Goal: Check status: Check status

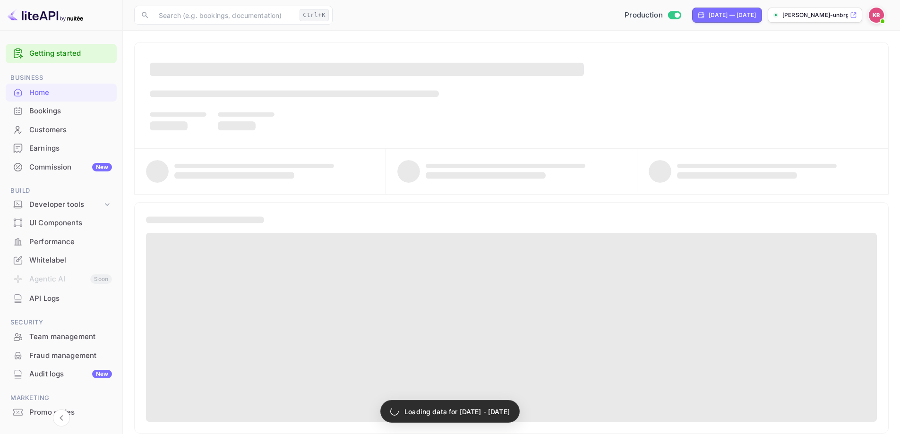
click at [48, 113] on div "Bookings" at bounding box center [70, 111] width 83 height 11
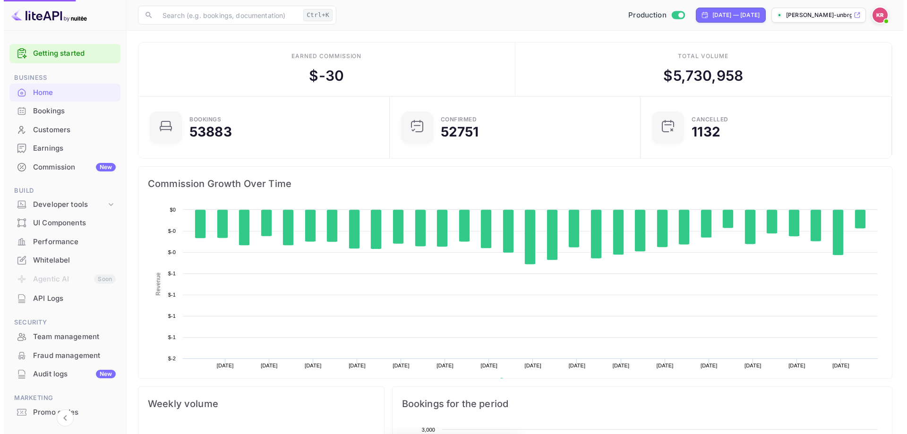
scroll to position [146, 238]
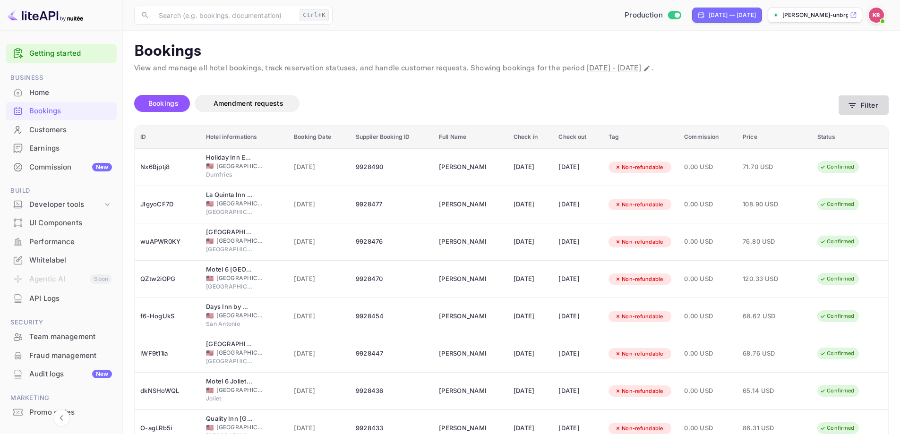
click at [866, 109] on button "Filter" at bounding box center [864, 104] width 50 height 19
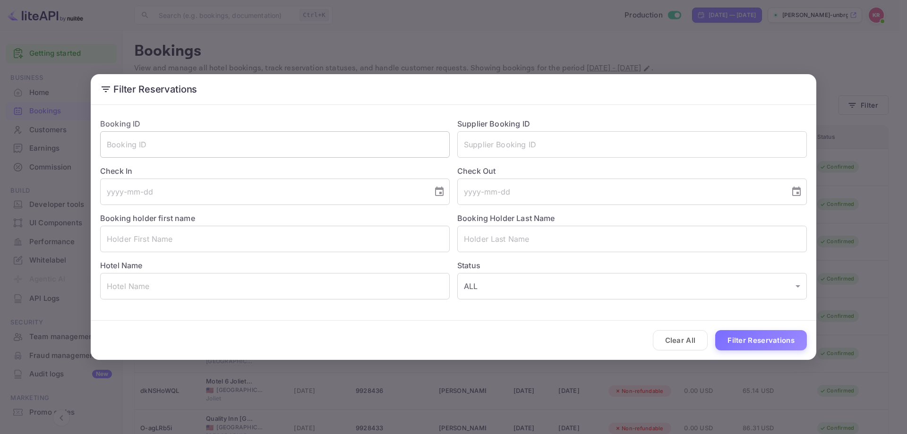
click at [264, 139] on input "text" at bounding box center [275, 144] width 350 height 26
paste input "w3V5Izfwz"
type input "w3V5Izfwz"
click at [715, 330] on button "Filter Reservations" at bounding box center [761, 340] width 92 height 20
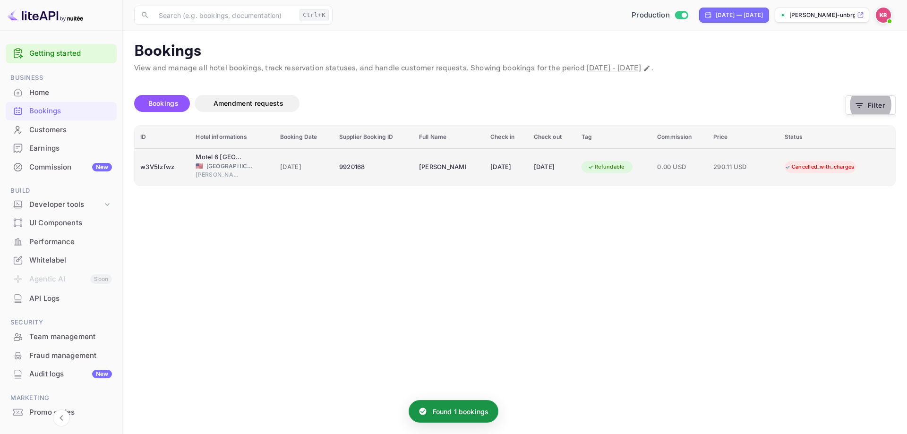
click at [524, 168] on td "[DATE]" at bounding box center [506, 166] width 43 height 37
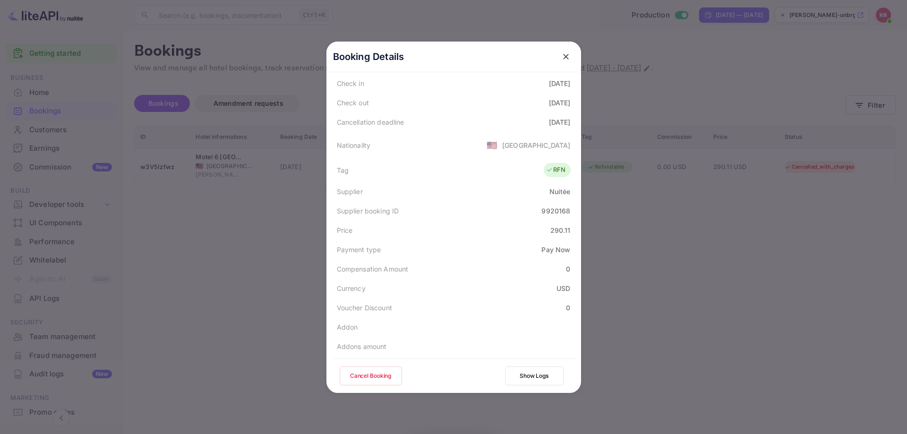
scroll to position [249, 0]
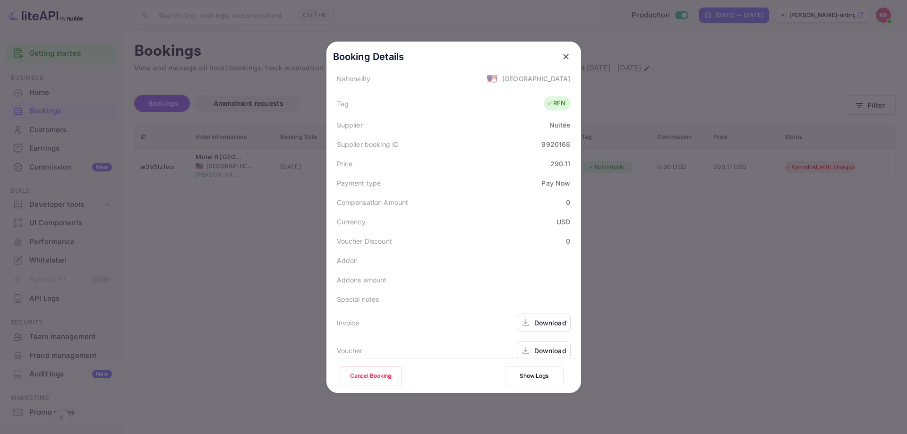
click at [673, 238] on div at bounding box center [453, 217] width 907 height 434
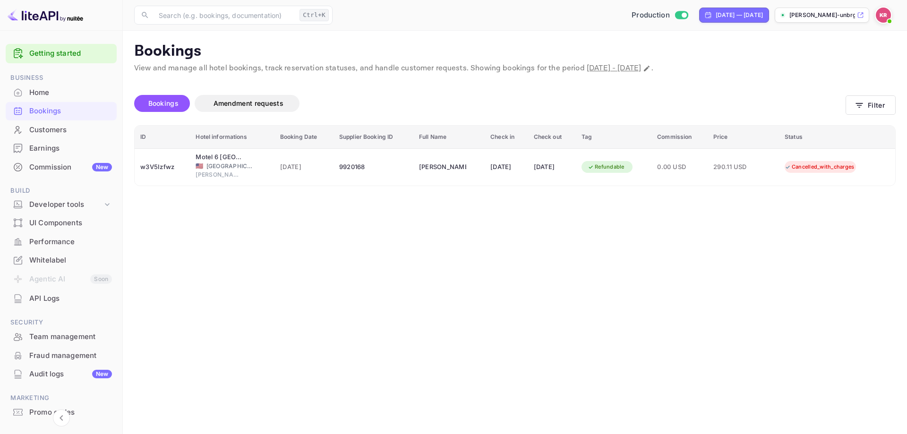
click at [387, 186] on div "ID Hotel informations Booking Date Supplier Booking ID Full Name Check in Check…" at bounding box center [515, 155] width 762 height 61
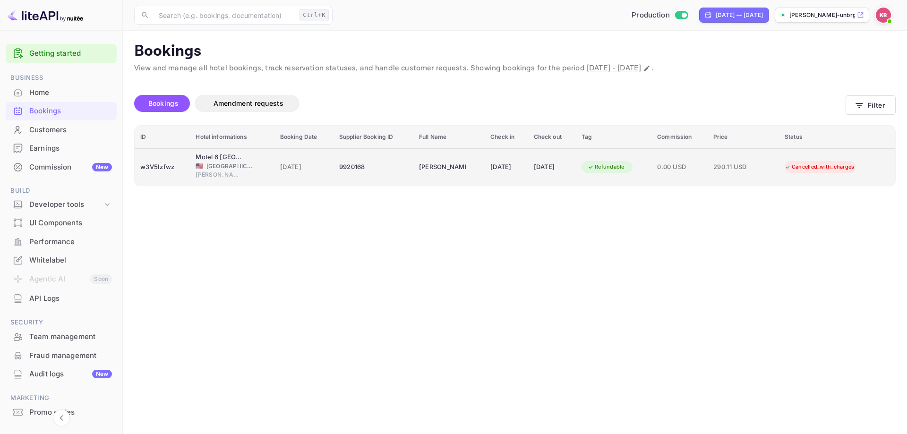
click at [389, 174] on div "9920168" at bounding box center [373, 167] width 69 height 15
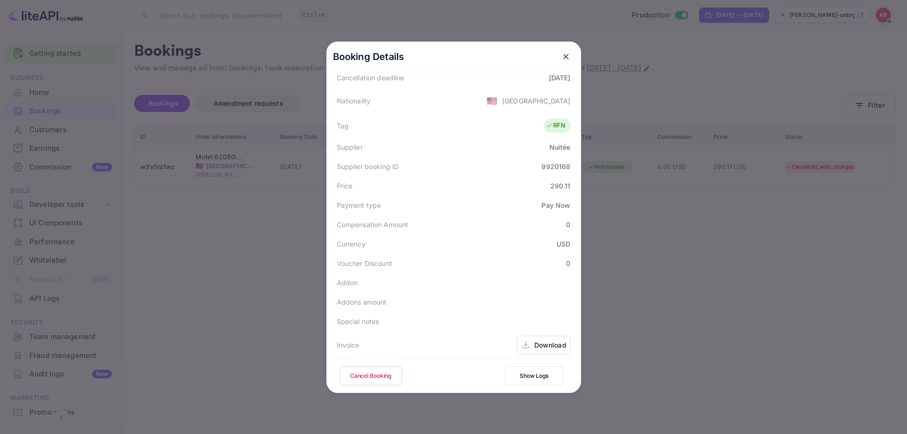
scroll to position [236, 0]
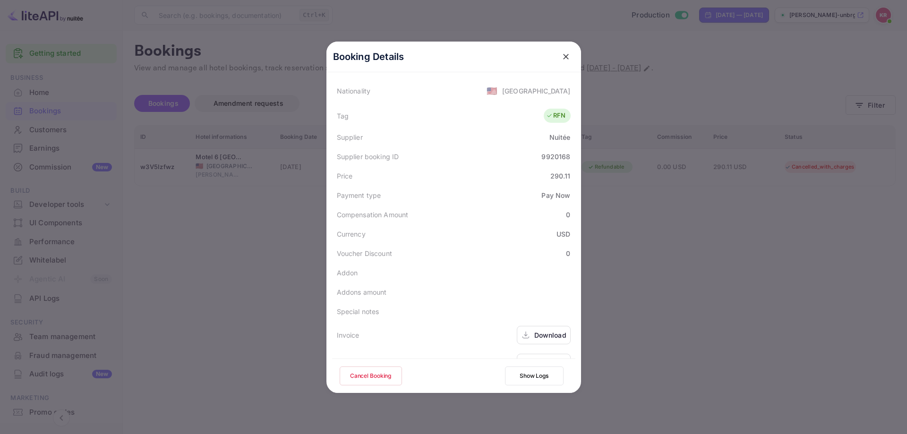
click at [730, 317] on div at bounding box center [453, 217] width 907 height 434
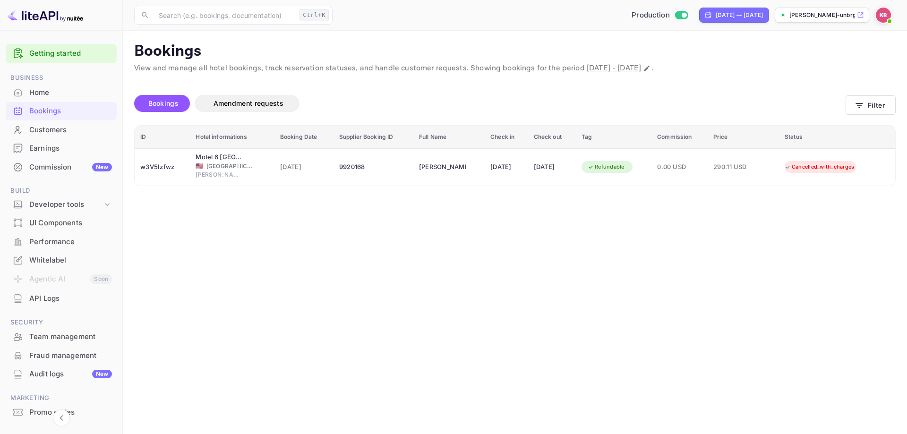
click at [399, 282] on main "Bookings View and manage all hotel bookings, track reservation statuses, and ha…" at bounding box center [515, 233] width 784 height 404
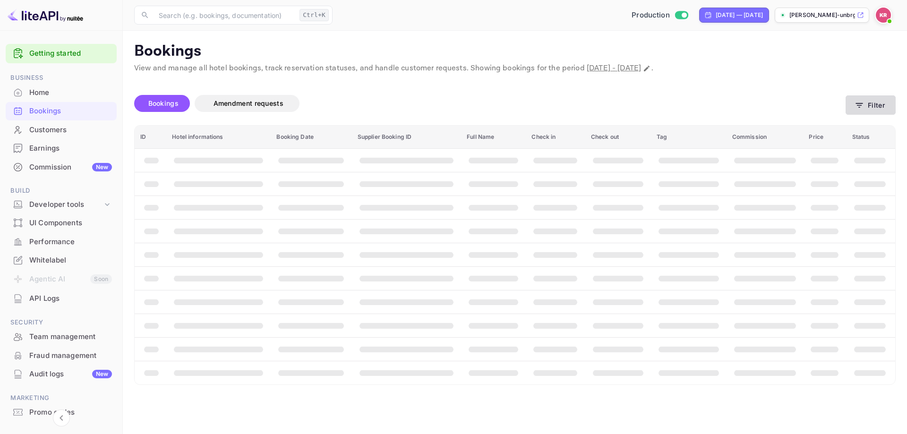
click at [892, 104] on button "Filter" at bounding box center [871, 104] width 50 height 19
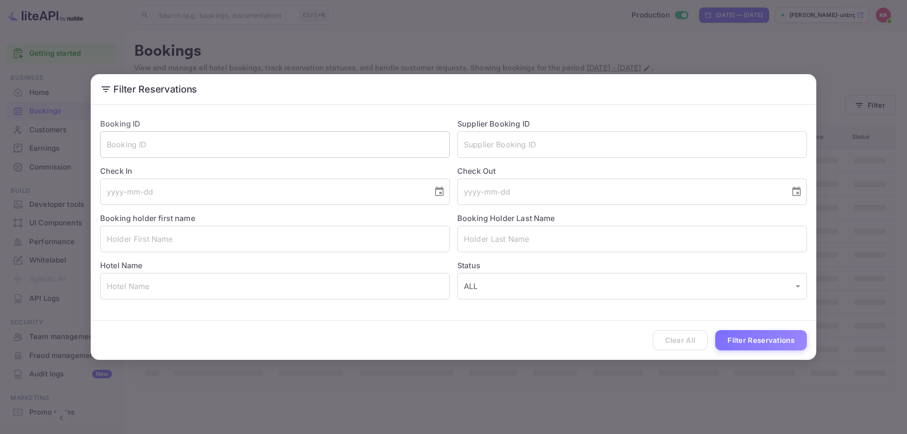
click at [244, 141] on input "text" at bounding box center [275, 144] width 350 height 26
paste input "sM30-gvKI"
click at [758, 336] on button "Filter Reservations" at bounding box center [761, 340] width 92 height 20
click at [285, 157] on input "sM30-gvKI" at bounding box center [275, 144] width 350 height 26
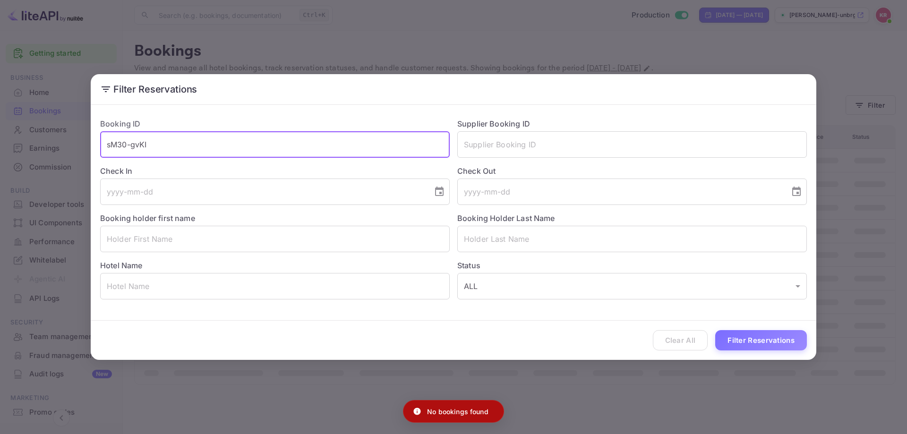
type input "sM30-gvKI"
click at [715, 330] on button "Filter Reservations" at bounding box center [761, 340] width 92 height 20
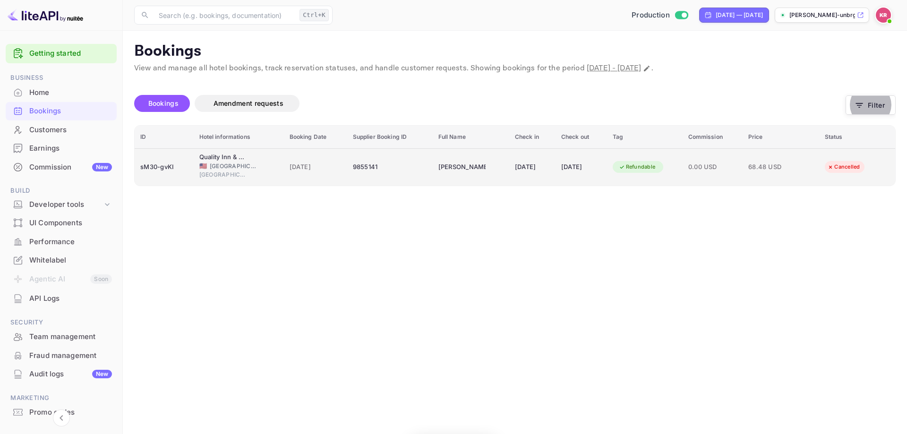
click at [560, 177] on td "29 Oct 2025" at bounding box center [582, 166] width 52 height 37
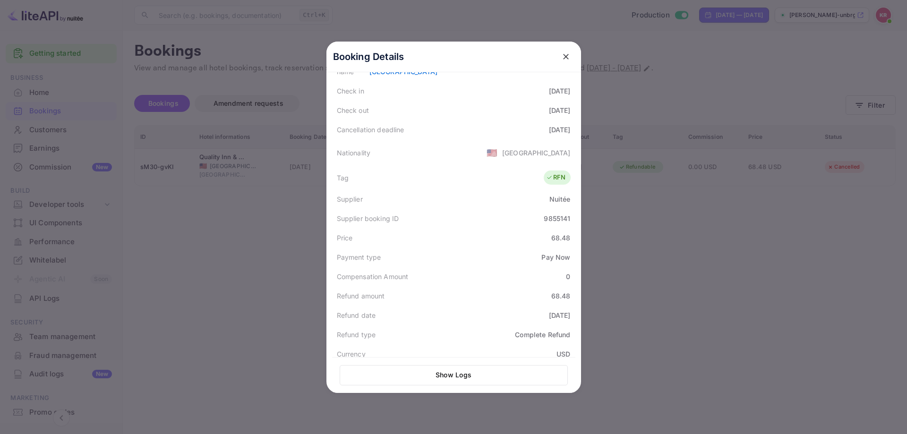
scroll to position [189, 0]
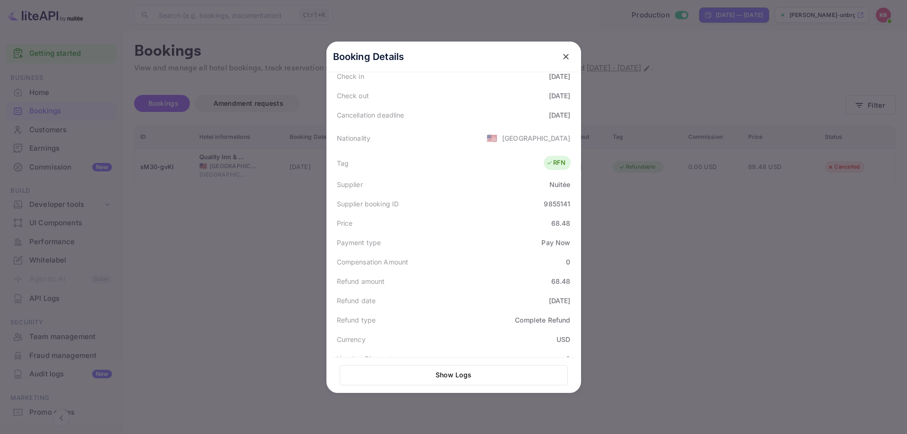
click at [642, 196] on div at bounding box center [453, 217] width 907 height 434
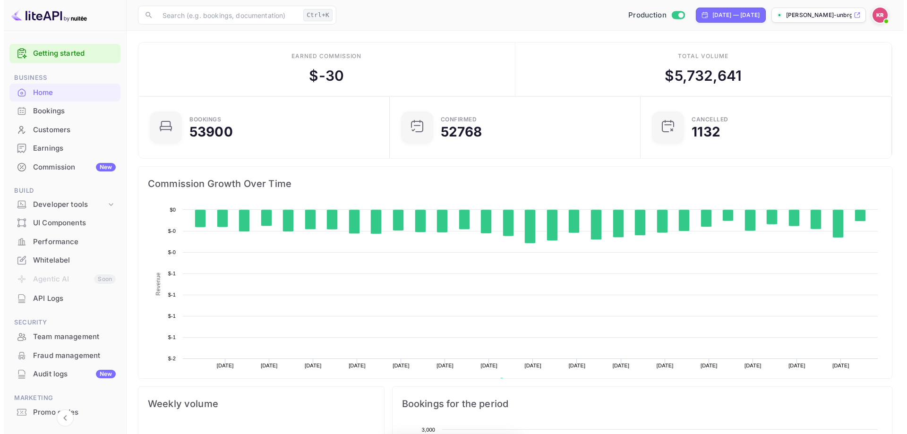
scroll to position [146, 238]
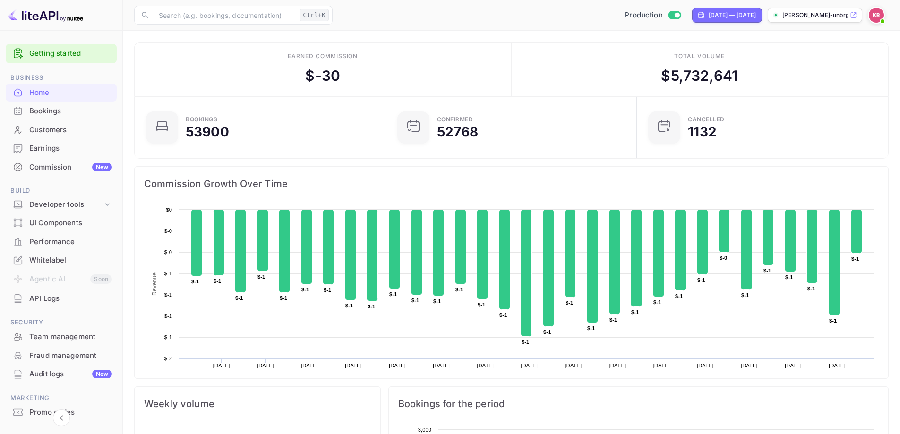
click at [31, 109] on div "Bookings" at bounding box center [70, 111] width 83 height 11
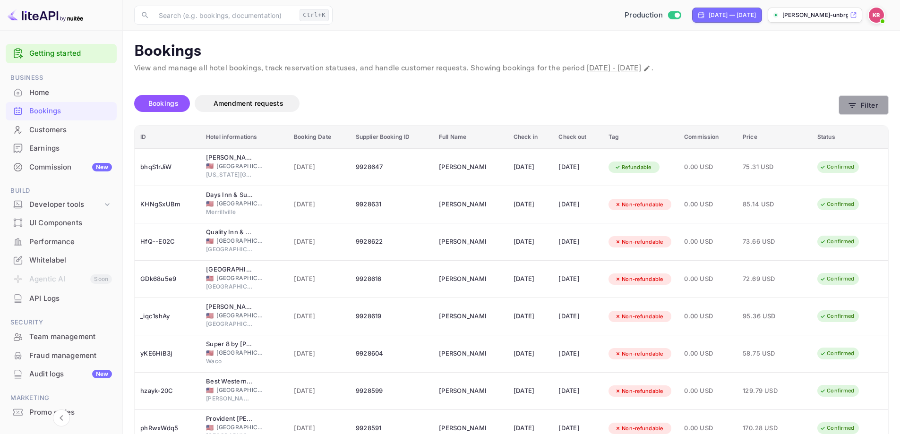
click at [855, 101] on icon "button" at bounding box center [852, 105] width 9 height 9
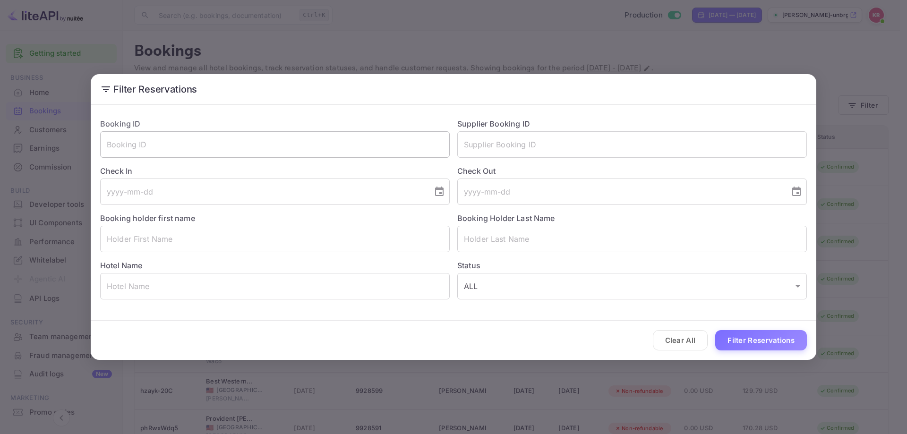
click at [258, 145] on input "text" at bounding box center [275, 144] width 350 height 26
paste input "ipi_1SGAGOJAFL7TtVUwpLJgtpDU"
click at [243, 146] on input "ipi_1SGAGOJAFL7TtVUwpLJgtpDU" at bounding box center [275, 144] width 350 height 26
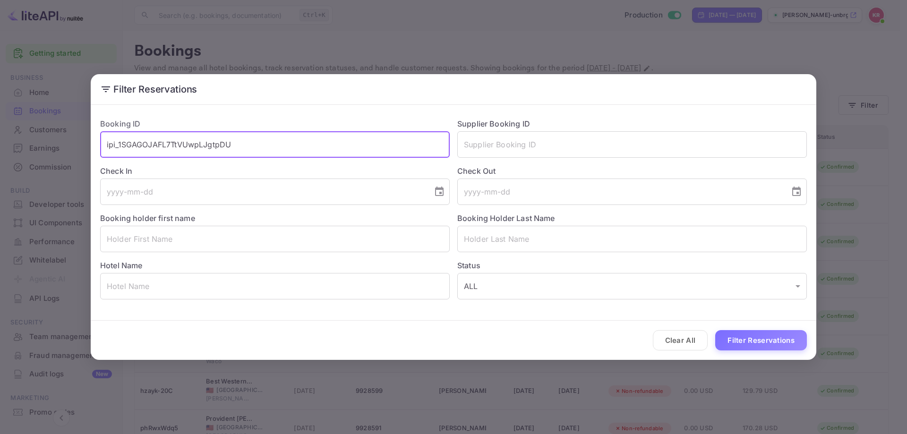
click at [243, 146] on input "ipi_1SGAGOJAFL7TtVUwpLJgtpDU" at bounding box center [275, 144] width 350 height 26
paste input "bLOomTfz2"
type input "bLOomTfz2"
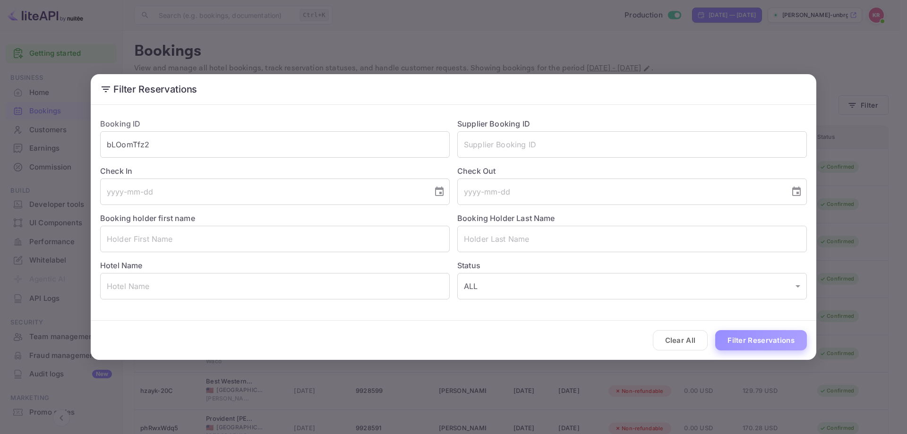
click at [747, 337] on button "Filter Reservations" at bounding box center [761, 340] width 92 height 20
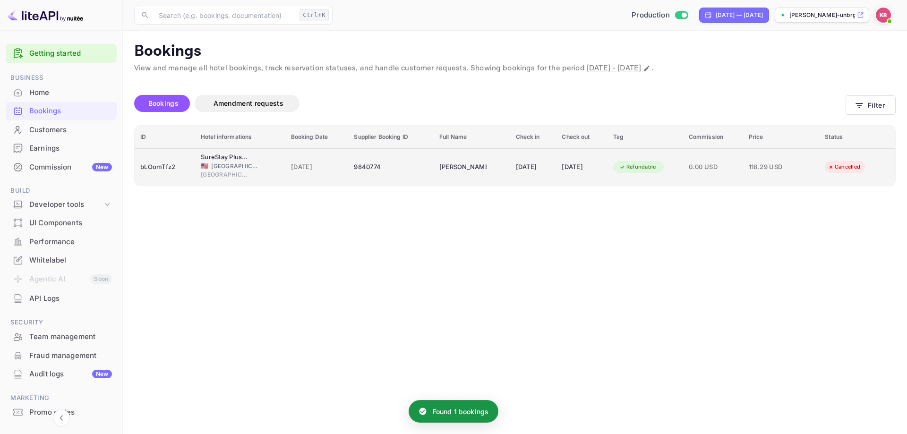
click at [354, 165] on div "9840774" at bounding box center [391, 167] width 74 height 15
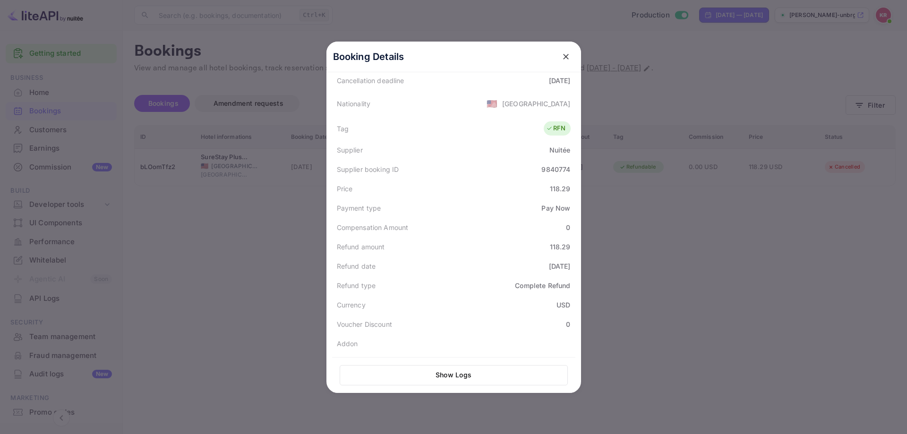
scroll to position [236, 0]
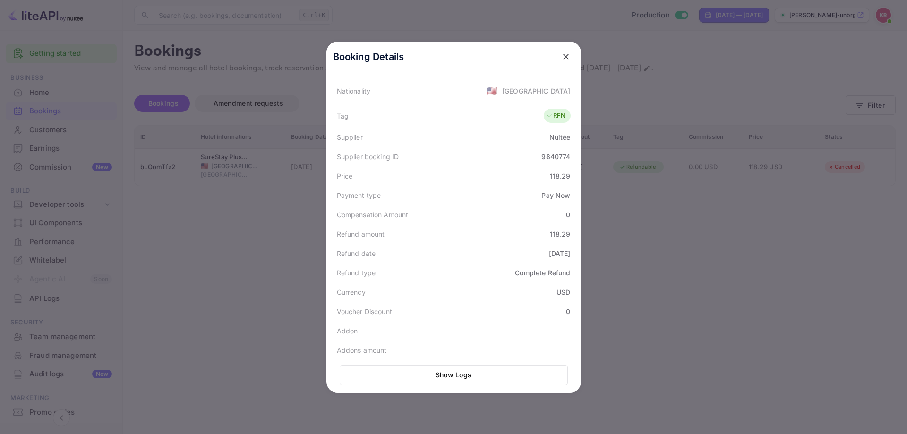
click at [660, 181] on div at bounding box center [453, 217] width 907 height 434
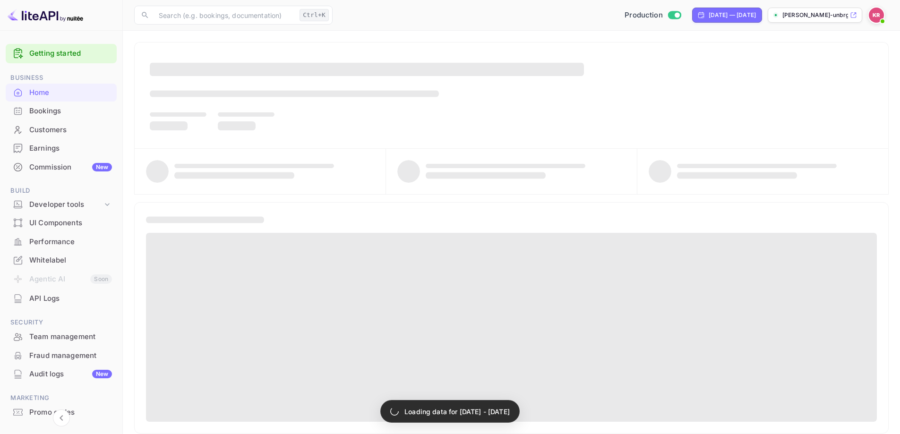
click at [42, 110] on div "Bookings" at bounding box center [70, 111] width 83 height 11
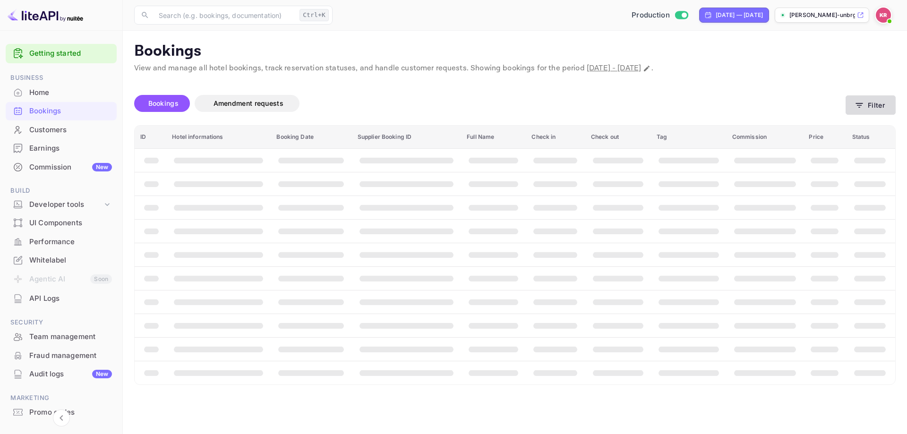
click at [868, 111] on button "Filter" at bounding box center [871, 104] width 50 height 19
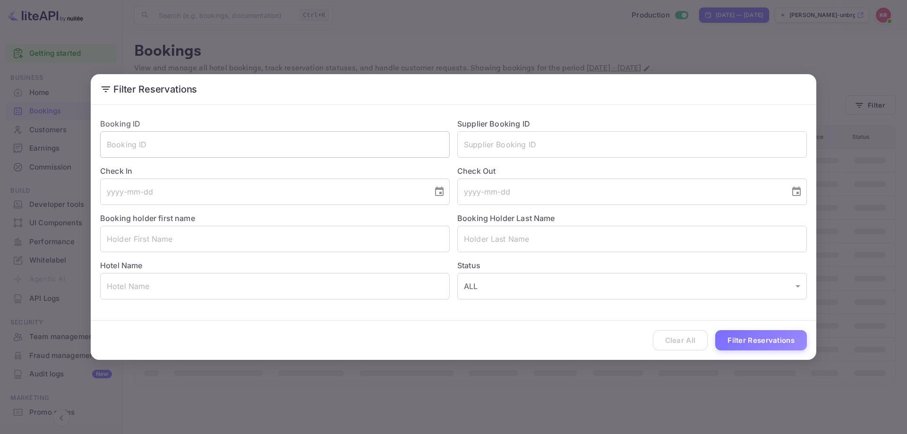
click at [268, 142] on input "text" at bounding box center [275, 144] width 350 height 26
paste input "_0WFXIOxH"
type input "_0WFXIOxH"
click at [715, 330] on button "Filter Reservations" at bounding box center [761, 340] width 92 height 20
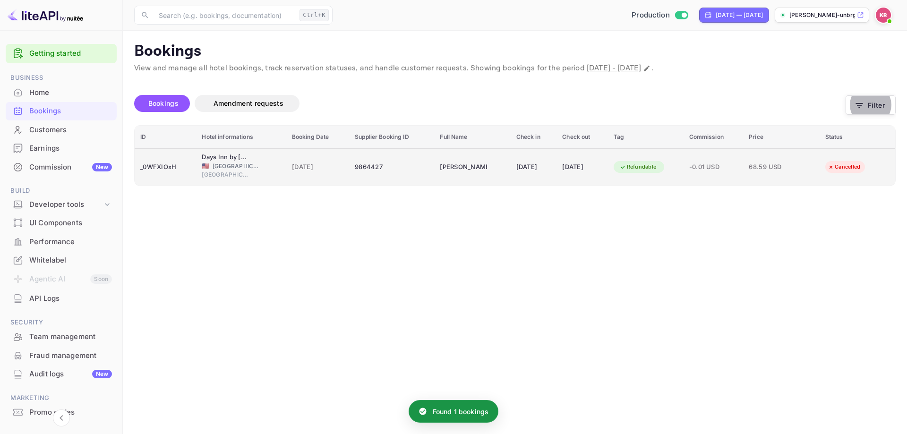
click at [414, 159] on td "9864427" at bounding box center [391, 166] width 85 height 37
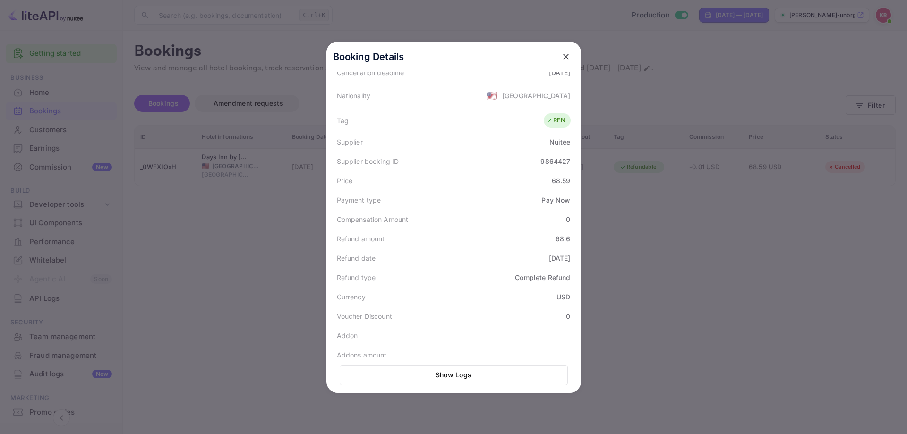
scroll to position [236, 0]
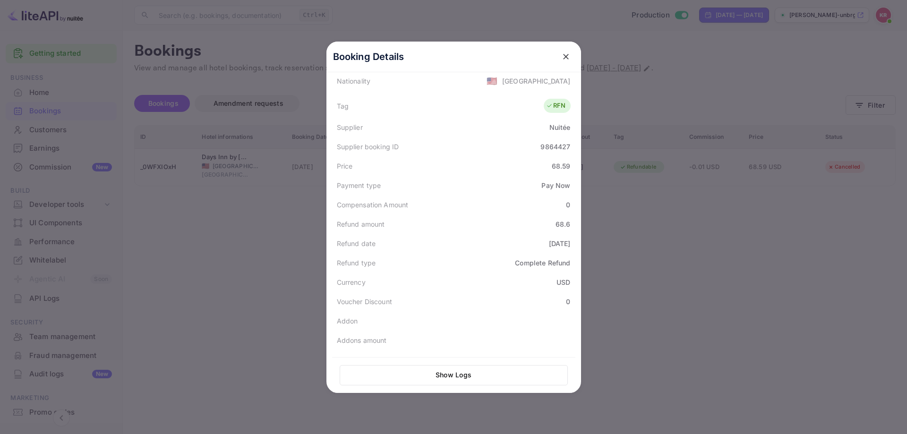
drag, startPoint x: 801, startPoint y: 283, endPoint x: 765, endPoint y: 274, distance: 37.9
click at [800, 283] on div at bounding box center [453, 217] width 907 height 434
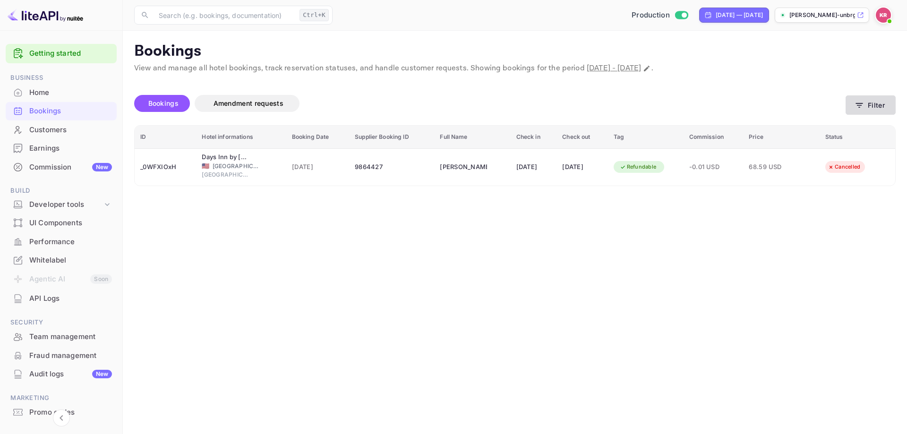
click at [876, 99] on button "Filter" at bounding box center [871, 104] width 50 height 19
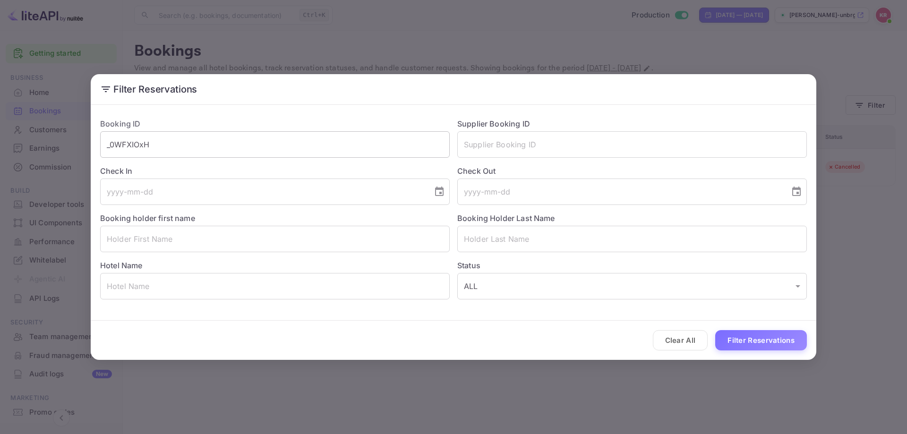
click at [240, 144] on input "_0WFXIOxH" at bounding box center [275, 144] width 350 height 26
paste input "9aClAWaU1"
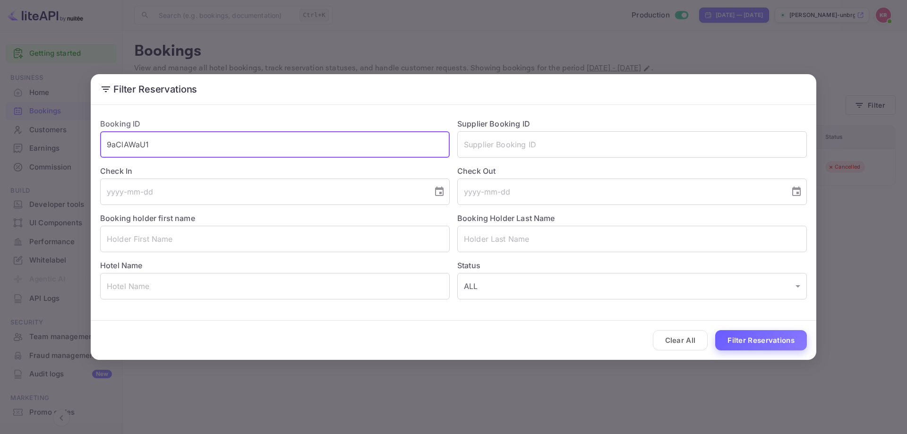
type input "9aClAWaU1"
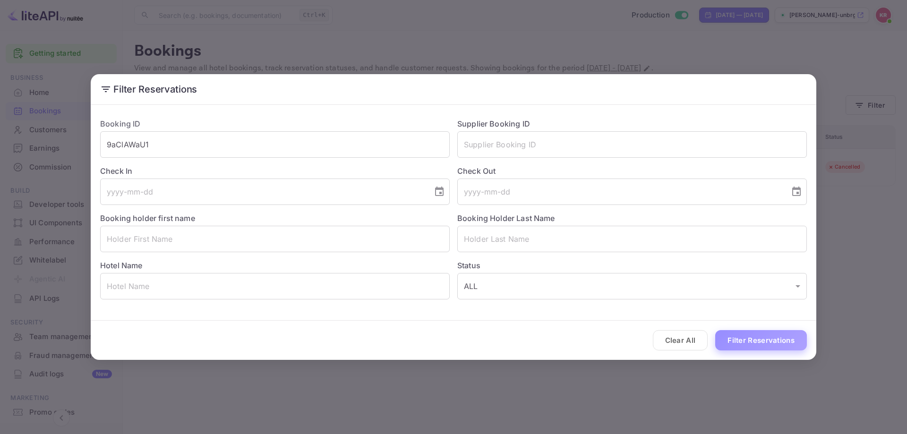
click at [748, 332] on button "Filter Reservations" at bounding box center [761, 340] width 92 height 20
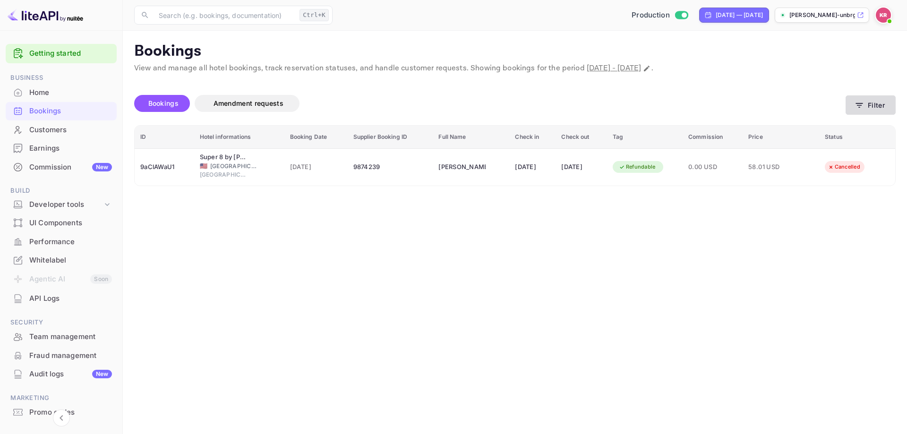
click at [879, 112] on button "Filter" at bounding box center [871, 104] width 50 height 19
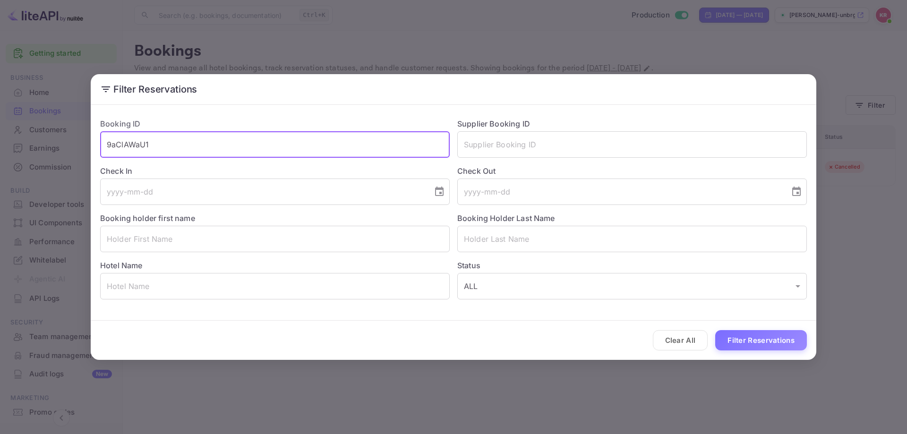
click at [208, 142] on input "9aClAWaU1" at bounding box center [275, 144] width 350 height 26
click at [207, 142] on input "9aClAWaU1" at bounding box center [275, 144] width 350 height 26
paste input "text"
click at [772, 336] on button "Filter Reservations" at bounding box center [761, 340] width 92 height 20
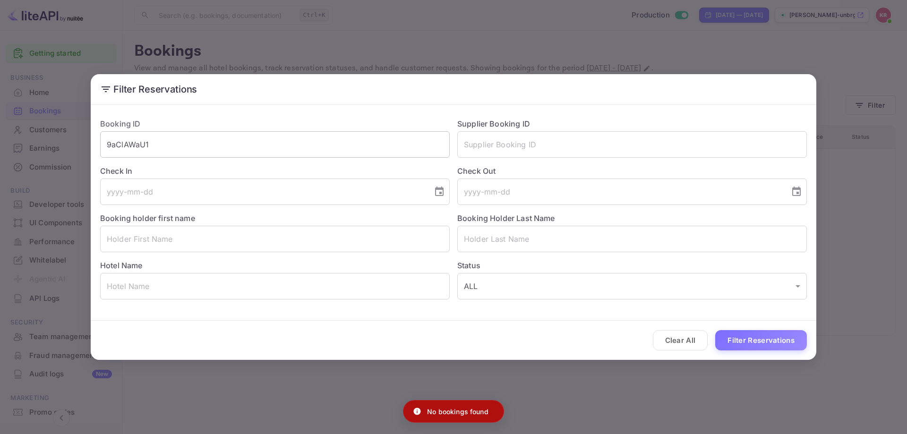
click at [153, 142] on input "9aClAWaU1" at bounding box center [275, 144] width 350 height 26
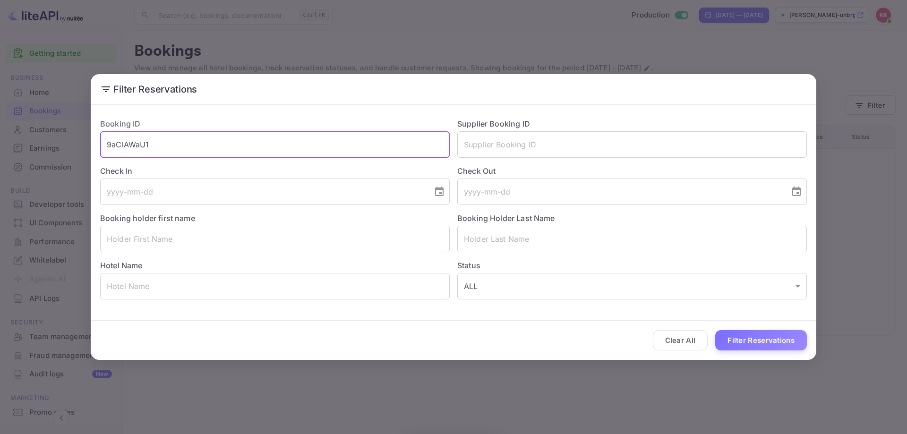
paste input "text"
type input "9aClAWaU1"
click at [715, 330] on button "Filter Reservations" at bounding box center [761, 340] width 92 height 20
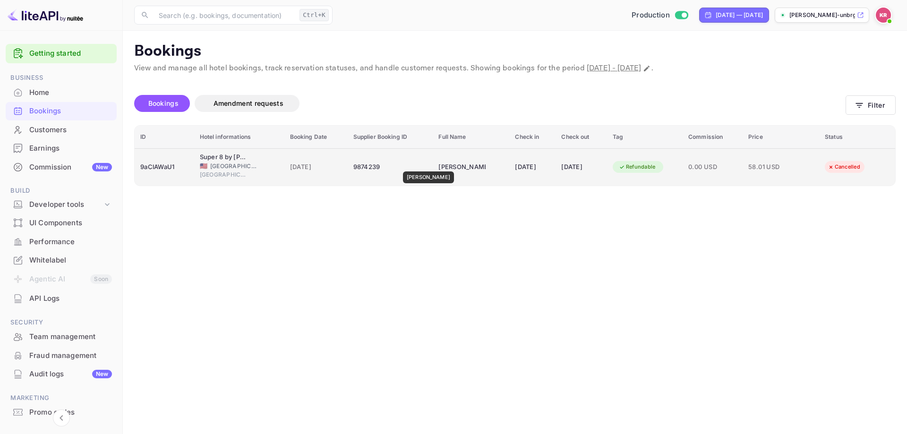
click at [439, 165] on div "[PERSON_NAME]" at bounding box center [462, 167] width 47 height 15
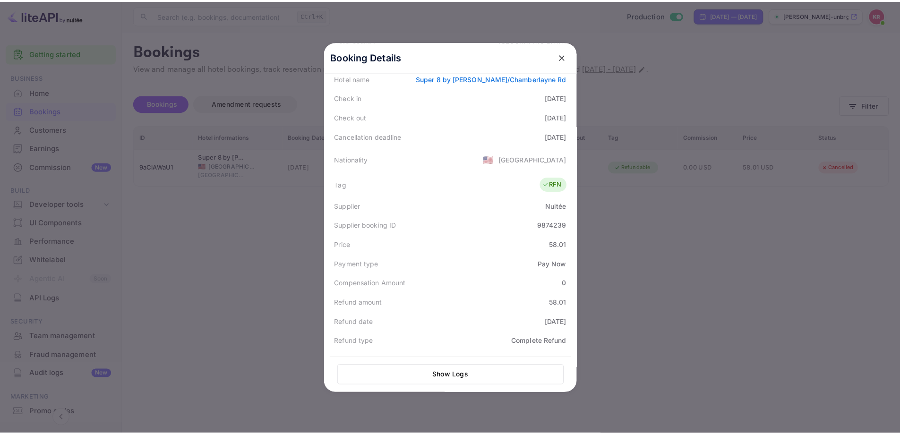
scroll to position [252, 0]
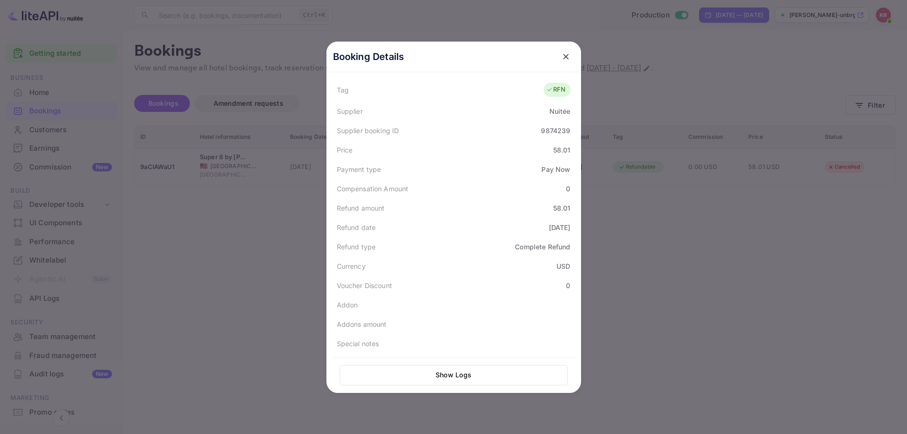
click at [754, 129] on div at bounding box center [453, 217] width 907 height 434
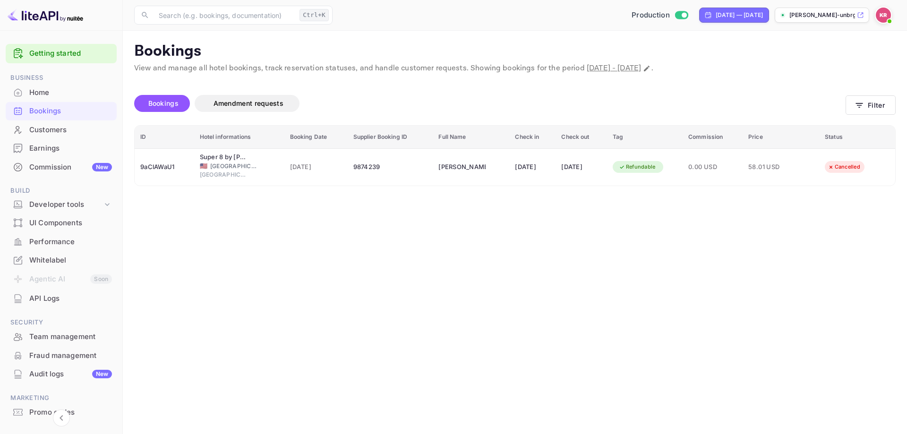
click at [879, 20] on img at bounding box center [883, 15] width 15 height 15
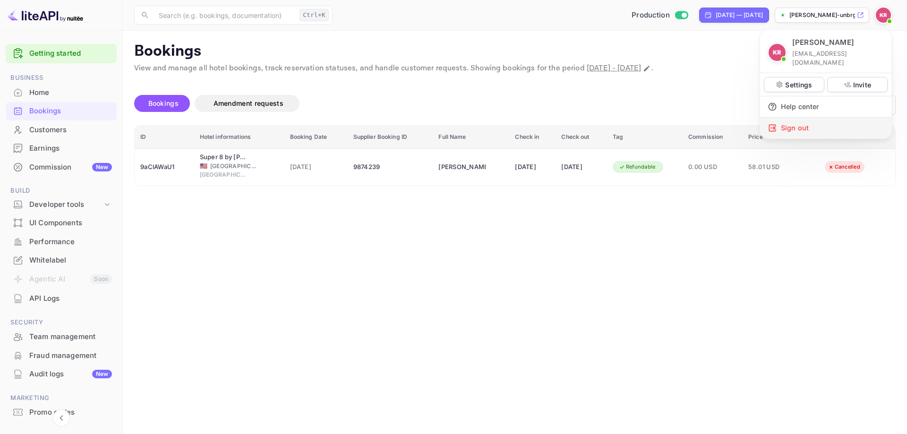
click at [816, 120] on div "Sign out" at bounding box center [825, 128] width 131 height 21
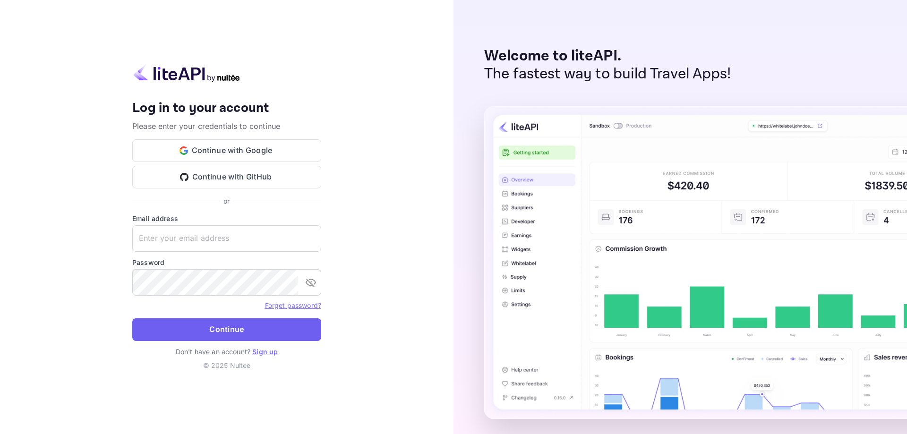
type input "[EMAIL_ADDRESS][DOMAIN_NAME]"
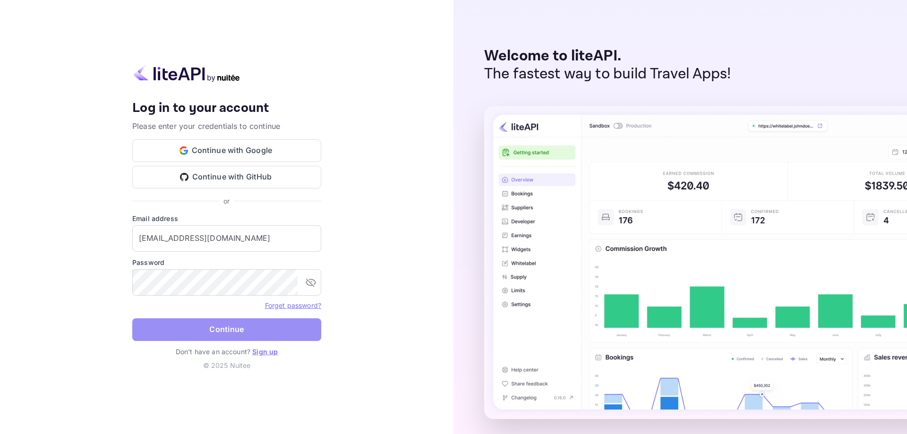
click at [217, 327] on button "Continue" at bounding box center [226, 330] width 189 height 23
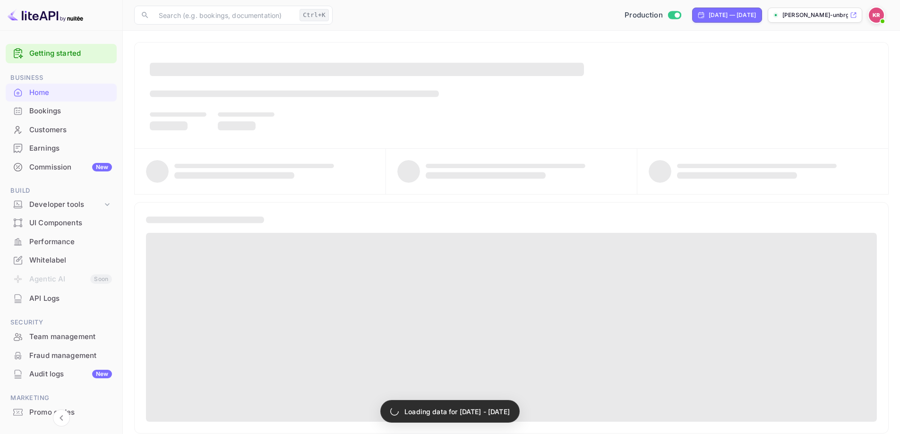
click at [59, 107] on div "Bookings" at bounding box center [70, 111] width 83 height 11
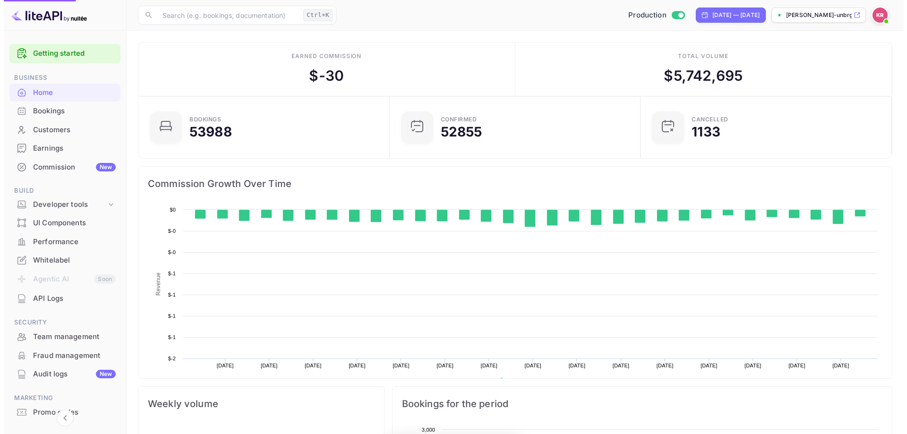
scroll to position [146, 238]
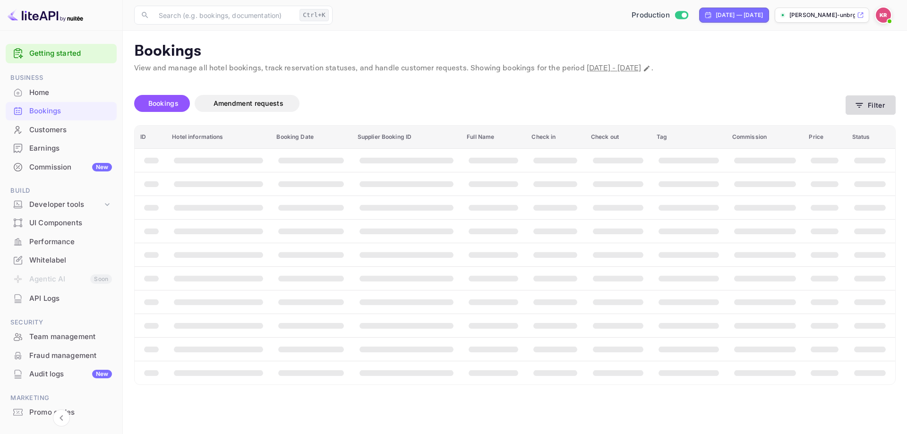
click at [881, 108] on button "Filter" at bounding box center [871, 104] width 50 height 19
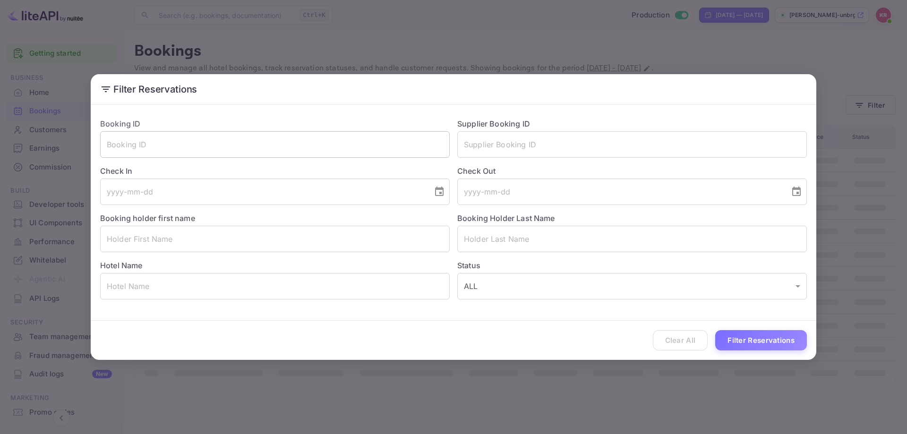
click at [293, 146] on input "text" at bounding box center [275, 144] width 350 height 26
paste input "8c7-SBt0K"
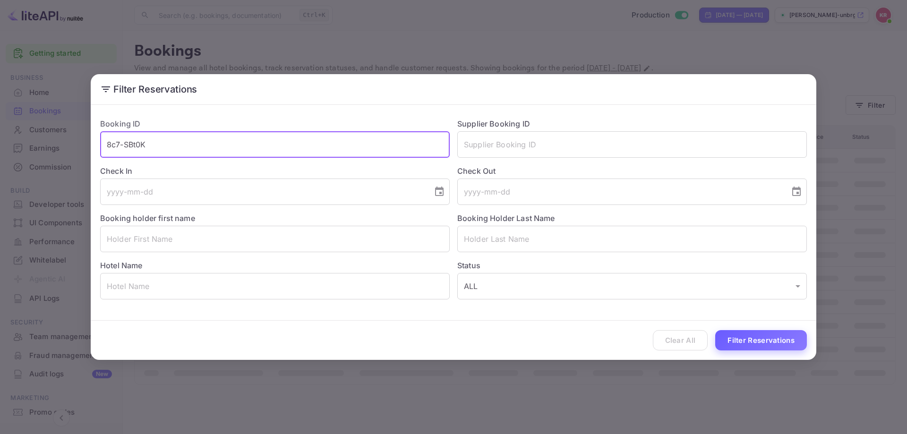
type input "8c7-SBt0K"
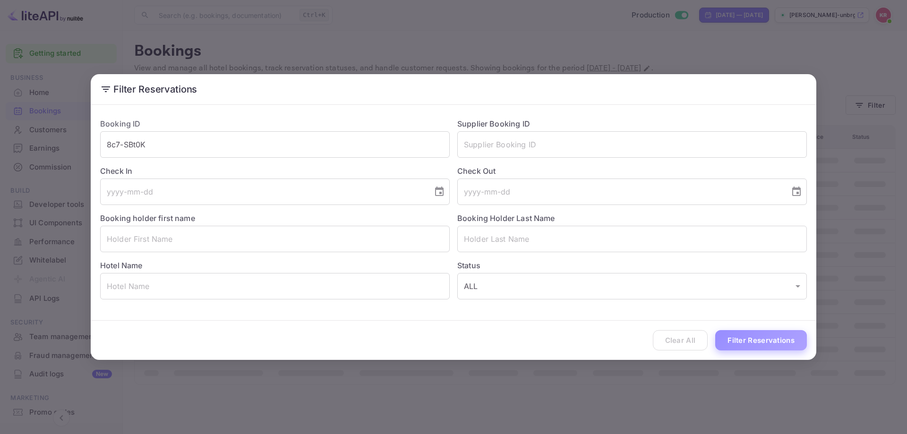
click at [742, 349] on button "Filter Reservations" at bounding box center [761, 340] width 92 height 20
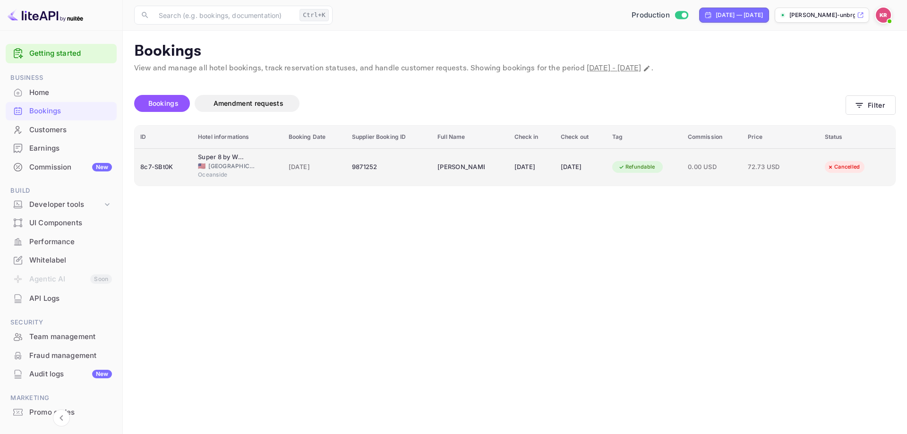
click at [355, 149] on td "9871252" at bounding box center [389, 166] width 86 height 37
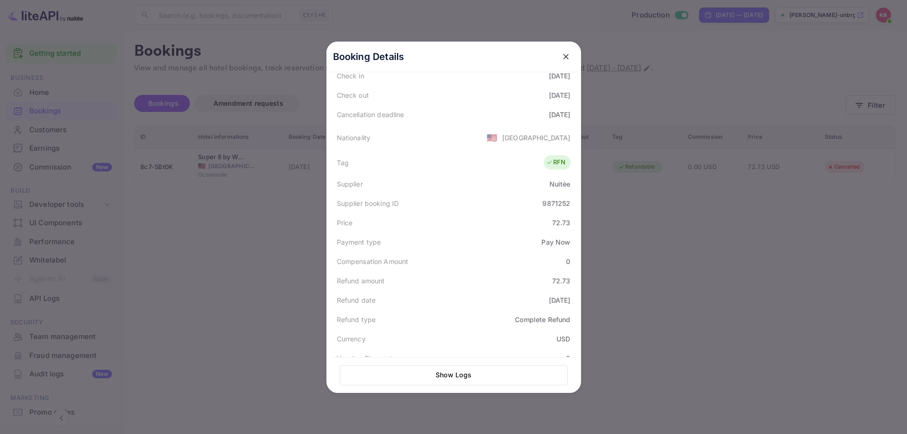
scroll to position [236, 0]
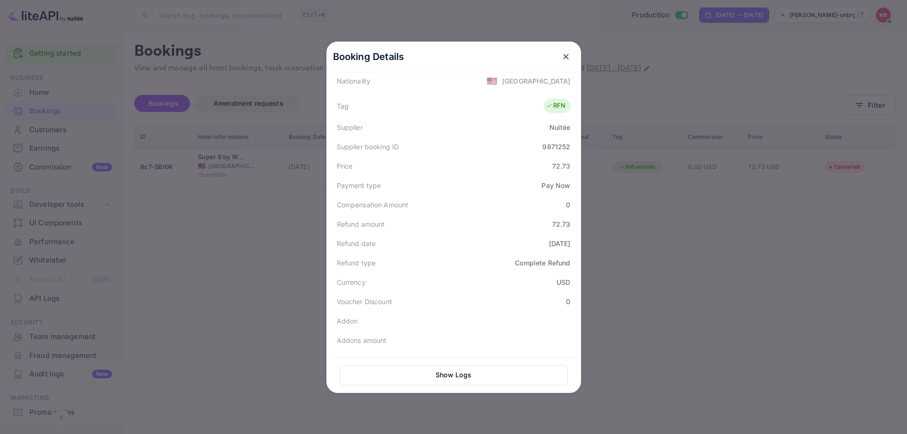
click at [166, 253] on div at bounding box center [453, 217] width 907 height 434
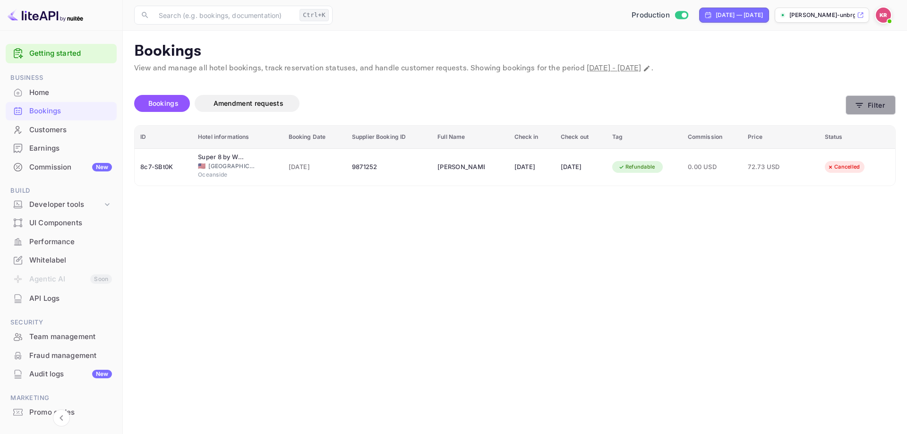
click at [861, 103] on icon "button" at bounding box center [859, 105] width 7 height 5
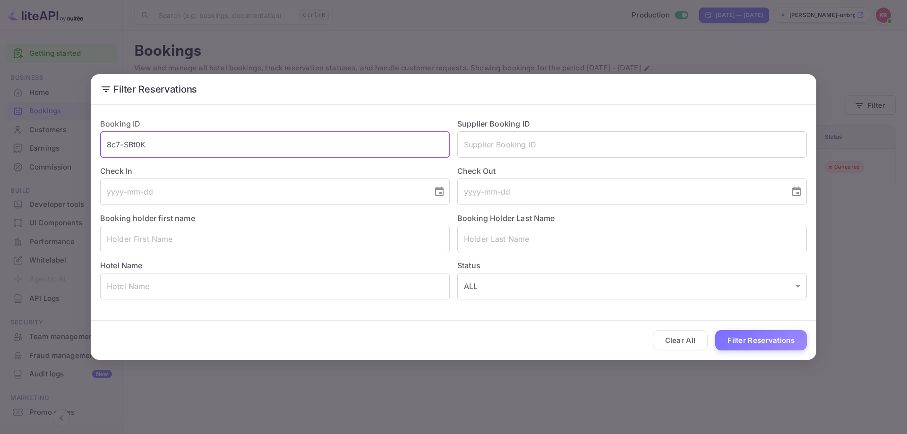
click at [313, 141] on input "8c7-SBt0K" at bounding box center [275, 144] width 350 height 26
paste input "Xy49NTGAo"
type input "Xy49NTGAo"
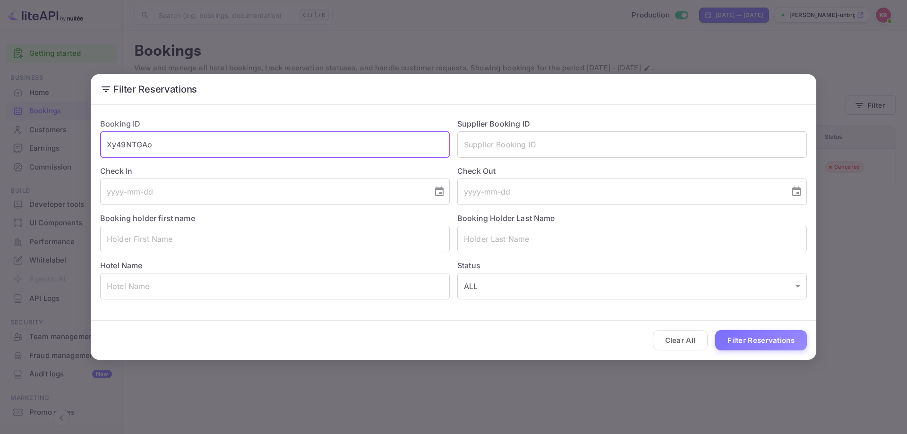
click at [739, 334] on button "Filter Reservations" at bounding box center [761, 340] width 92 height 20
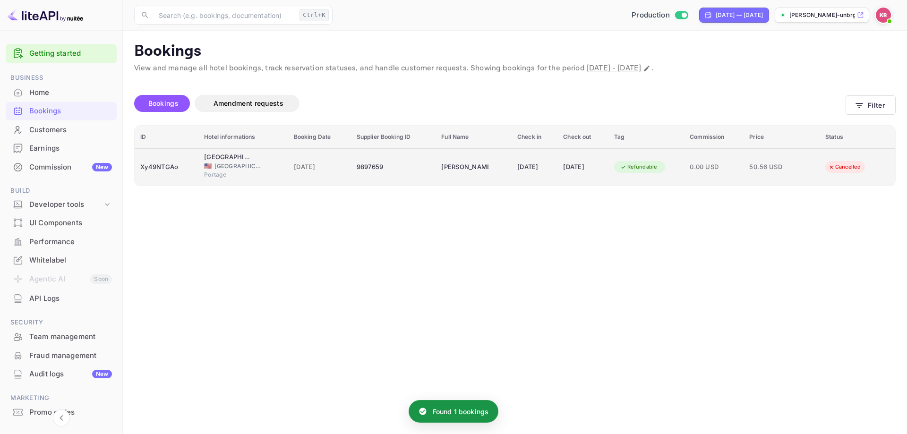
click at [384, 178] on td "9897659" at bounding box center [393, 166] width 85 height 37
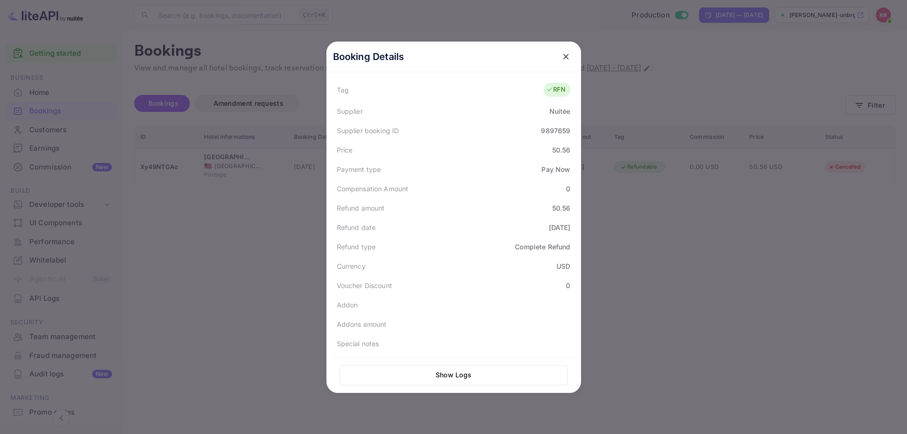
scroll to position [205, 0]
